Goal: Transaction & Acquisition: Book appointment/travel/reservation

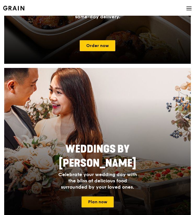
scroll to position [241, 0]
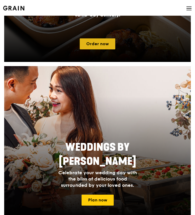
click at [105, 46] on link "Order now" at bounding box center [98, 43] width 36 height 11
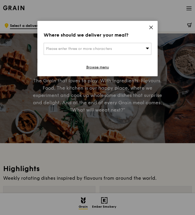
click at [105, 46] on div "Please enter three or more characters" at bounding box center [98, 49] width 108 height 12
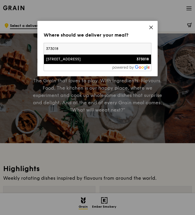
type input "373018"
click at [121, 60] on div "18C Circuit Road" at bounding box center [84, 59] width 77 height 5
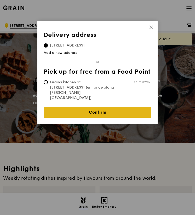
click at [98, 107] on link "Confirm" at bounding box center [98, 112] width 108 height 11
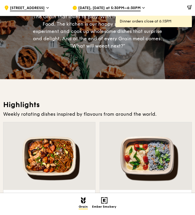
scroll to position [50, 0]
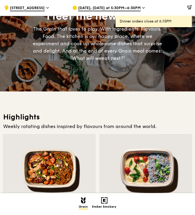
click at [102, 9] on span "Aug 22, Today at 5:30PM–6:30PM" at bounding box center [109, 8] width 62 height 6
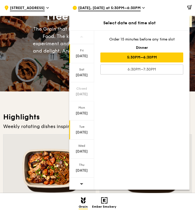
scroll to position [1, 0]
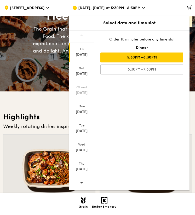
click at [79, 180] on div at bounding box center [81, 182] width 25 height 13
click at [80, 180] on span at bounding box center [82, 182] width 4 height 12
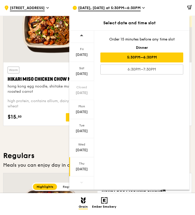
scroll to position [209, 0]
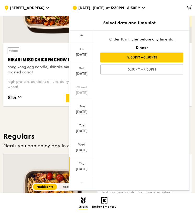
click at [84, 165] on div "Thu" at bounding box center [81, 164] width 23 height 4
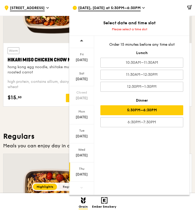
click at [153, 113] on div "5:30PM–6:30PM" at bounding box center [141, 110] width 83 height 10
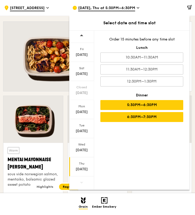
scroll to position [341, 0]
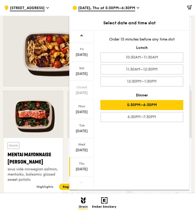
click at [123, 104] on div "5:30PM–6:30PM" at bounding box center [141, 105] width 83 height 10
click at [165, 15] on div at bounding box center [166, 8] width 52 height 16
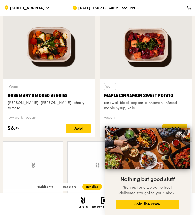
scroll to position [1144, 0]
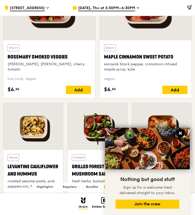
click at [179, 134] on icon at bounding box center [180, 133] width 5 height 5
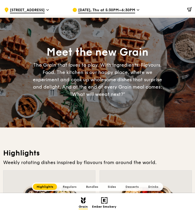
scroll to position [0, 0]
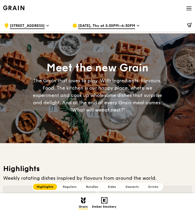
click at [186, 9] on icon at bounding box center [189, 8] width 6 height 6
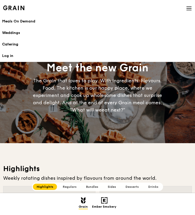
click at [19, 42] on div "Catering" at bounding box center [97, 44] width 191 height 5
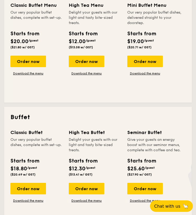
scroll to position [148, 0]
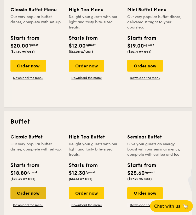
click at [25, 193] on div "Order now" at bounding box center [28, 193] width 36 height 12
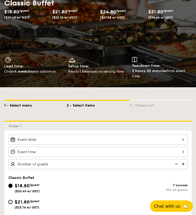
scroll to position [33, 0]
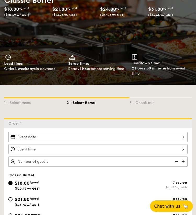
click at [53, 132] on div at bounding box center [97, 137] width 179 height 10
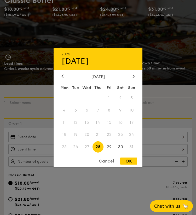
click at [130, 76] on div "[DATE]" at bounding box center [97, 76] width 73 height 5
click at [132, 76] on div at bounding box center [133, 76] width 5 height 5
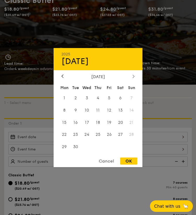
click at [132, 76] on div at bounding box center [133, 76] width 5 height 5
click at [111, 98] on span "3" at bounding box center [109, 97] width 11 height 11
click at [123, 161] on div "OK" at bounding box center [128, 161] width 17 height 7
type input "[DATE]"
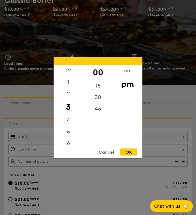
click at [75, 148] on div "12 1 2 3 4 5 6 7 8 9 10 11 00 15 30 45 am pm Cancel OK" at bounding box center [97, 149] width 179 height 10
click at [68, 134] on div "5" at bounding box center [69, 133] width 30 height 15
click at [99, 99] on div "30" at bounding box center [98, 99] width 30 height 15
click at [101, 113] on div "45" at bounding box center [98, 110] width 30 height 15
click at [129, 150] on div "OK" at bounding box center [128, 151] width 17 height 7
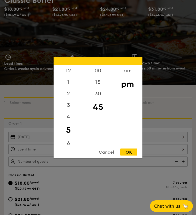
type input "5:45PM"
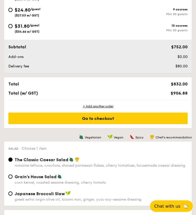
scroll to position [88, 0]
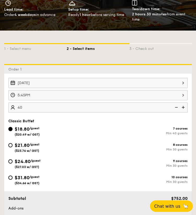
click at [181, 93] on div "5:45PM" at bounding box center [97, 95] width 179 height 10
type input "40 guests"
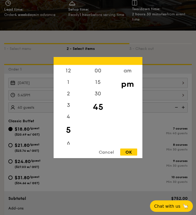
click at [181, 93] on div at bounding box center [98, 107] width 196 height 215
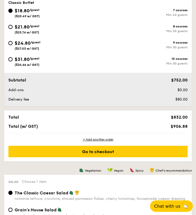
scroll to position [233, 0]
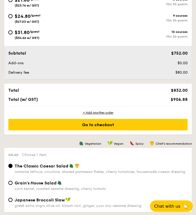
drag, startPoint x: 172, startPoint y: 101, endPoint x: 188, endPoint y: 100, distance: 16.0
click at [188, 100] on div "$906.88" at bounding box center [152, 99] width 73 height 5
copy span "$906.88"
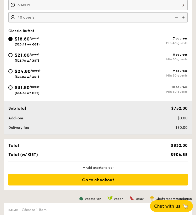
scroll to position [121, 0]
